Goal: Transaction & Acquisition: Purchase product/service

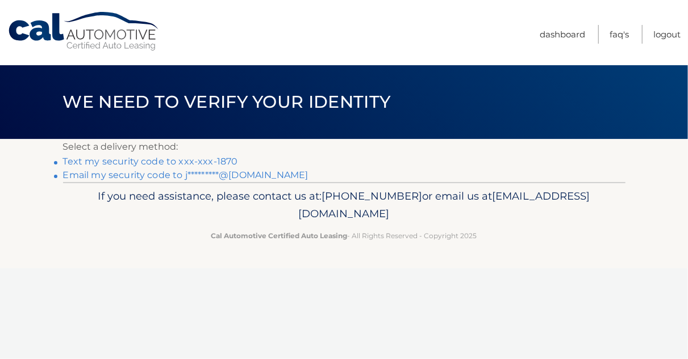
click at [179, 164] on link "Text my security code to xxx-xxx-1870" at bounding box center [150, 161] width 175 height 11
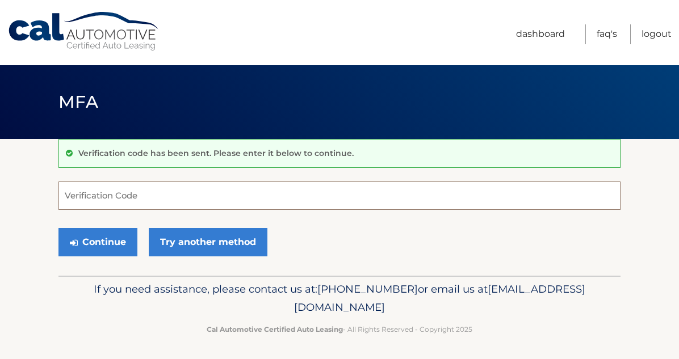
click at [156, 200] on input "Verification Code" at bounding box center [339, 196] width 562 height 28
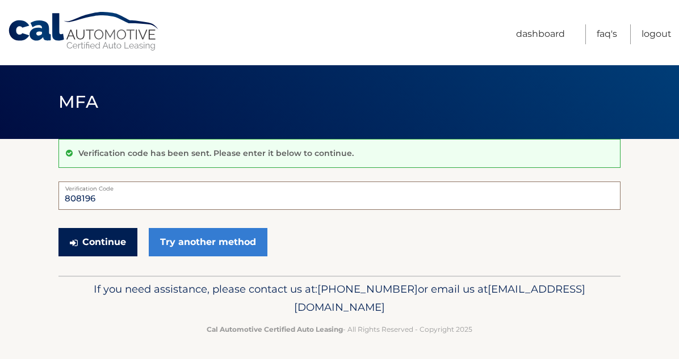
type input "808196"
click at [108, 248] on button "Continue" at bounding box center [97, 242] width 79 height 28
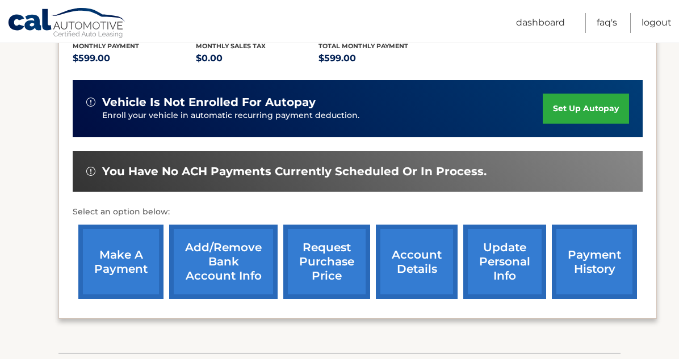
scroll to position [250, 0]
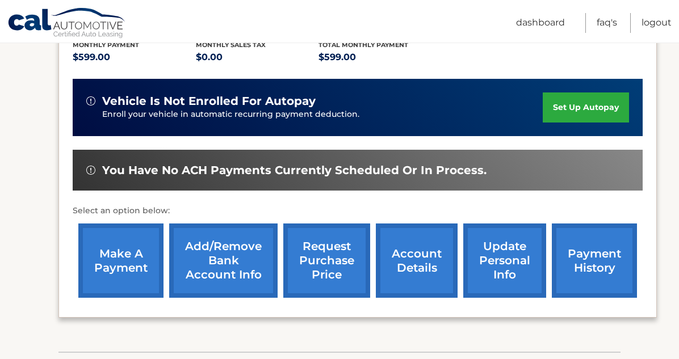
click at [131, 244] on link "make a payment" at bounding box center [120, 261] width 85 height 74
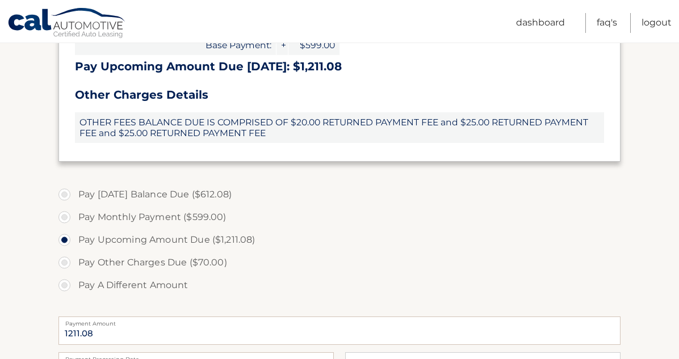
scroll to position [432, 0]
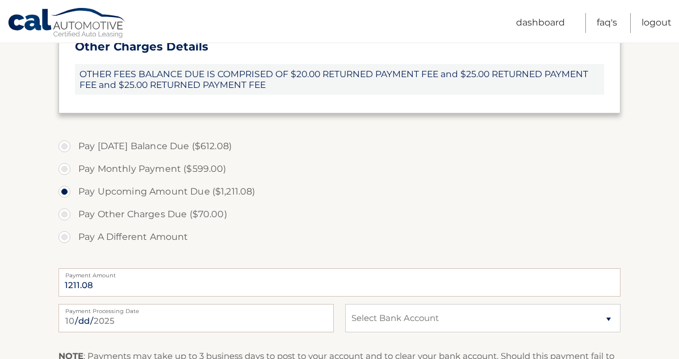
click at [66, 145] on label "Pay Today's Balance Due ($612.08)" at bounding box center [339, 146] width 562 height 23
click at [66, 145] on input "Pay Today's Balance Due ($612.08)" at bounding box center [68, 144] width 11 height 18
radio input "true"
type input "612.08"
click at [63, 158] on input "Pay Monthly Payment ($599.00)" at bounding box center [68, 167] width 11 height 18
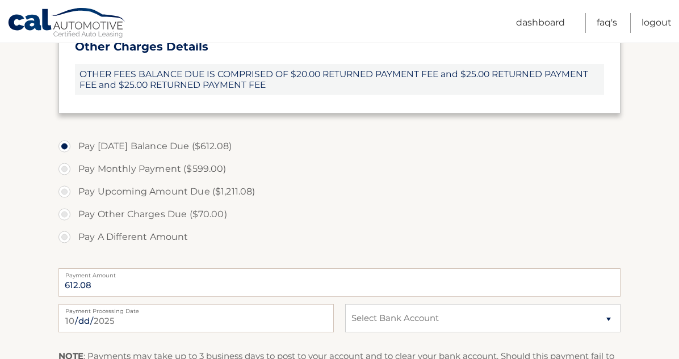
radio input "true"
type input "599.00"
click at [63, 181] on input "Pay Upcoming Amount Due ($1,211.08)" at bounding box center [68, 190] width 11 height 18
radio input "true"
type input "1211.08"
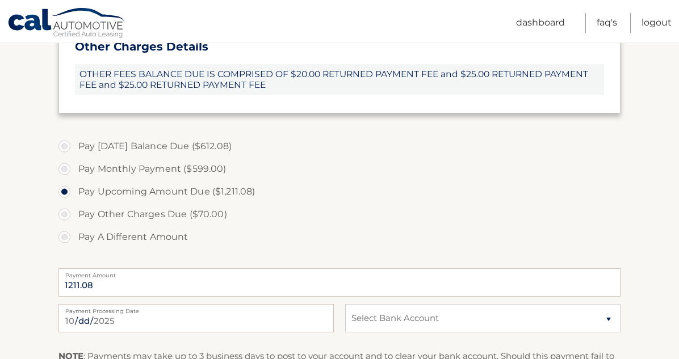
click at [63, 203] on input "Pay Other Charges Due ($70.00)" at bounding box center [68, 212] width 11 height 18
radio input "true"
type input "70.00"
click at [63, 181] on input "Pay Upcoming Amount Due ($1,211.08)" at bounding box center [68, 190] width 11 height 18
radio input "true"
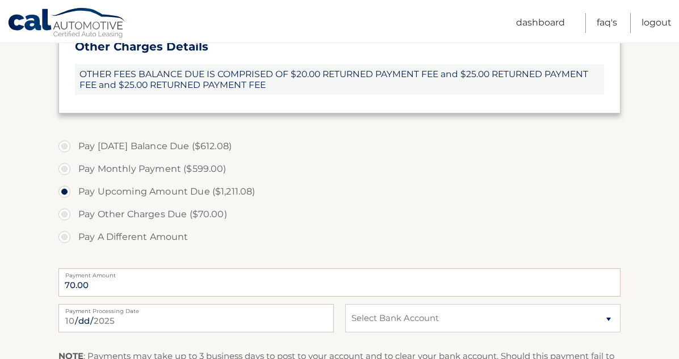
type input "1211.08"
click at [63, 158] on input "Pay Monthly Payment ($599.00)" at bounding box center [68, 167] width 11 height 18
radio input "true"
type input "599.00"
click at [63, 135] on input "Pay Today's Balance Due ($612.08)" at bounding box center [68, 144] width 11 height 18
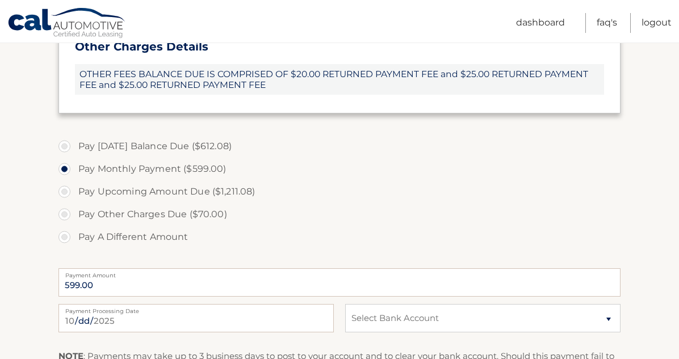
radio input "true"
type input "612.08"
click at [613, 182] on label "Pay Upcoming Amount Due ($1,211.08)" at bounding box center [339, 192] width 562 height 23
click at [74, 182] on input "Pay Upcoming Amount Due ($1,211.08)" at bounding box center [68, 190] width 11 height 18
radio input "true"
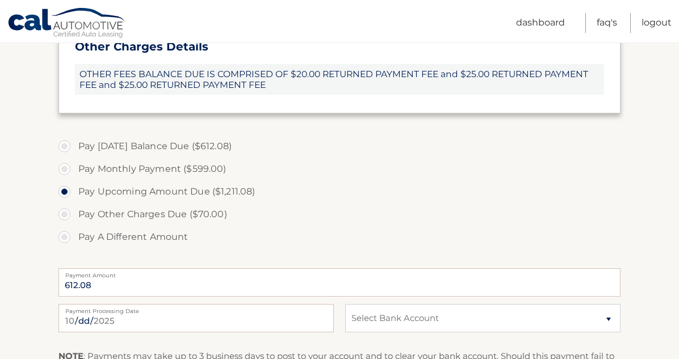
type input "1211.08"
click at [98, 143] on label "Pay Today's Balance Due ($612.08)" at bounding box center [339, 146] width 562 height 23
click at [74, 143] on input "Pay Today's Balance Due ($612.08)" at bounding box center [68, 144] width 11 height 18
radio input "true"
type input "612.08"
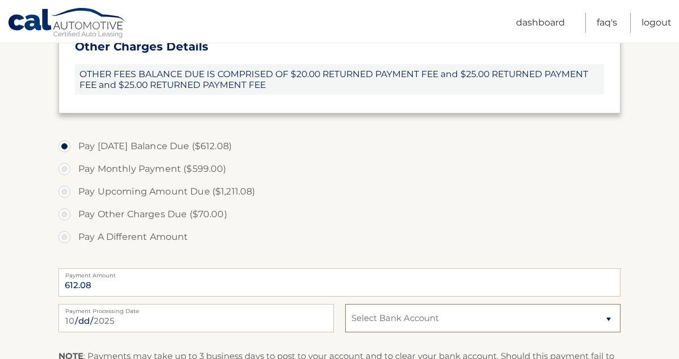
click at [529, 320] on select "Select Bank Account Checking JPMORGAN CHASE BANK, NA *****0152 Checking TD BANK…" at bounding box center [482, 318] width 275 height 28
click at [475, 328] on select "Select Bank Account Checking JPMORGAN CHASE BANK, NA *****0152 Checking TD BANK…" at bounding box center [482, 319] width 275 height 28
click at [432, 314] on select "Select Bank Account Checking JPMORGAN CHASE BANK, NA *****0152 Checking TD BANK…" at bounding box center [482, 319] width 275 height 28
click at [606, 319] on select "Select Bank Account Checking JPMORGAN CHASE BANK, NA *****0152 Checking TD BANK…" at bounding box center [482, 319] width 275 height 28
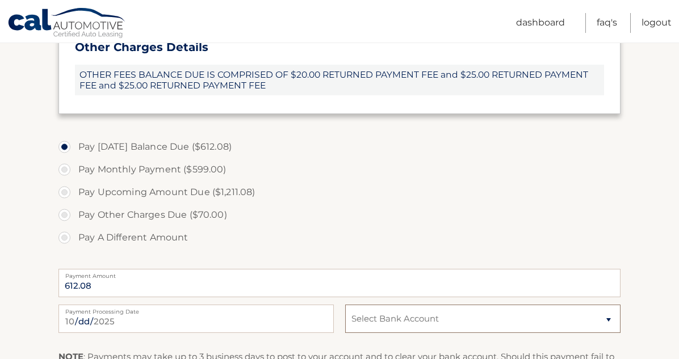
select select "YjQ3ZDQ2MTItNmRhYi00YjhkLWI5NzEtZDkxMjc0MGQ5Njkx"
click at [345, 305] on select "Select Bank Account Checking JPMORGAN CHASE BANK, NA *****0152 Checking TD BANK…" at bounding box center [482, 319] width 275 height 28
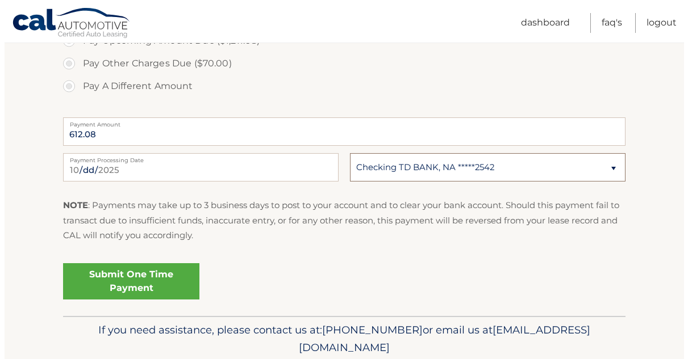
scroll to position [625, 0]
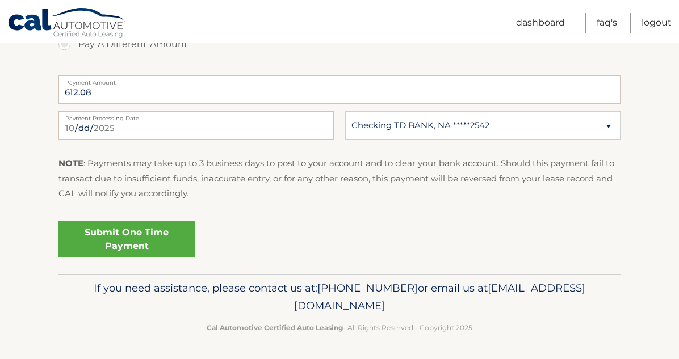
click at [116, 231] on link "Submit One Time Payment" at bounding box center [126, 239] width 136 height 36
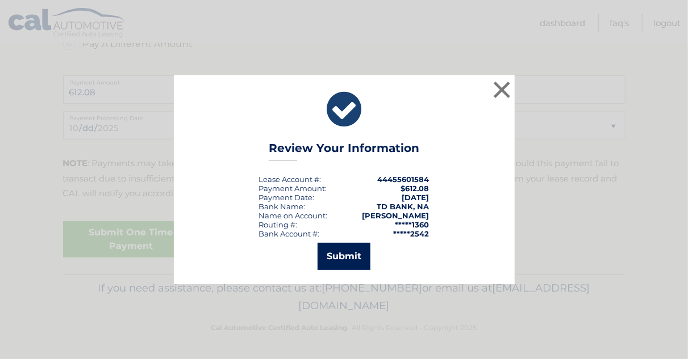
click at [341, 251] on button "Submit" at bounding box center [343, 256] width 53 height 27
